Goal: Information Seeking & Learning: Learn about a topic

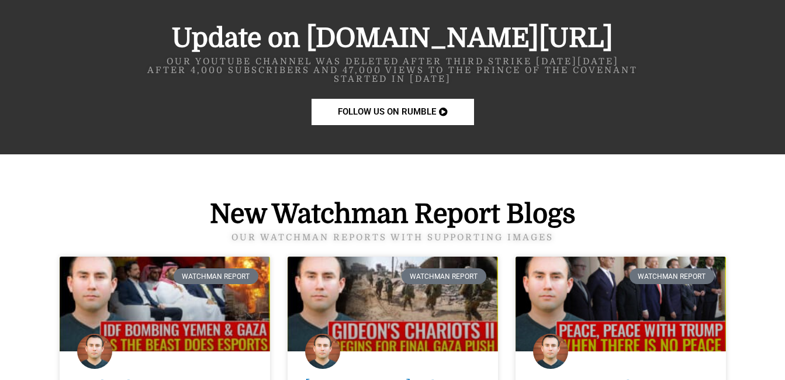
scroll to position [1498, 0]
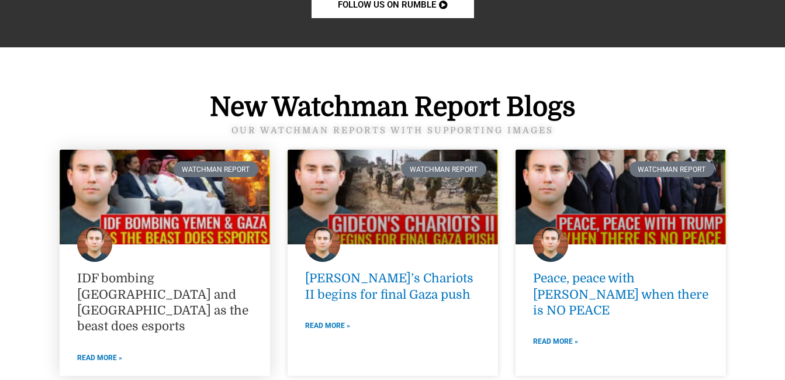
click at [107, 285] on link "IDF bombing [GEOGRAPHIC_DATA] and [GEOGRAPHIC_DATA] as the beast does esports" at bounding box center [162, 302] width 171 height 62
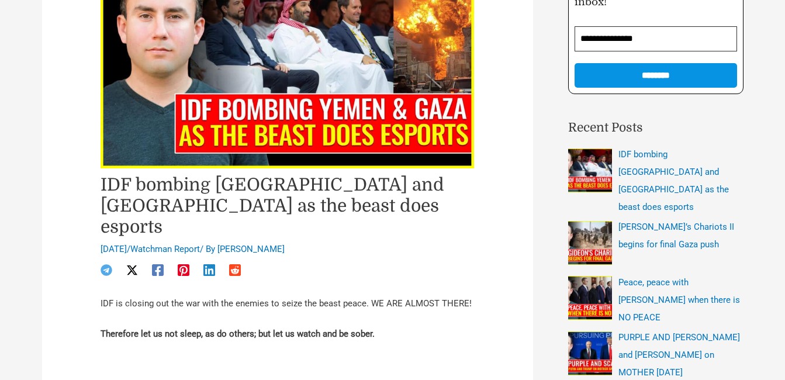
scroll to position [325, 0]
